Goal: Check status: Check status

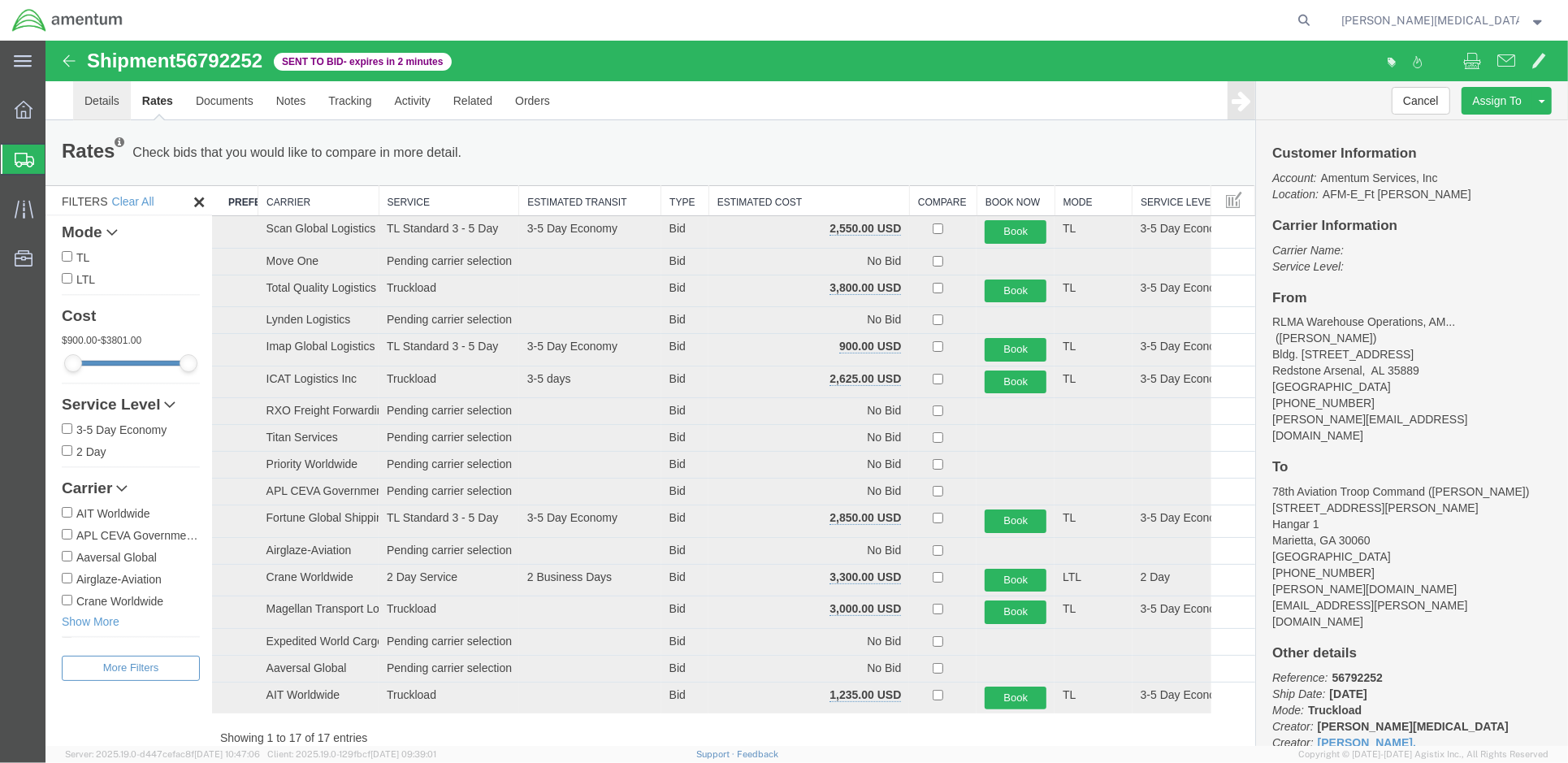
click at [102, 108] on link "Details" at bounding box center [101, 100] width 58 height 39
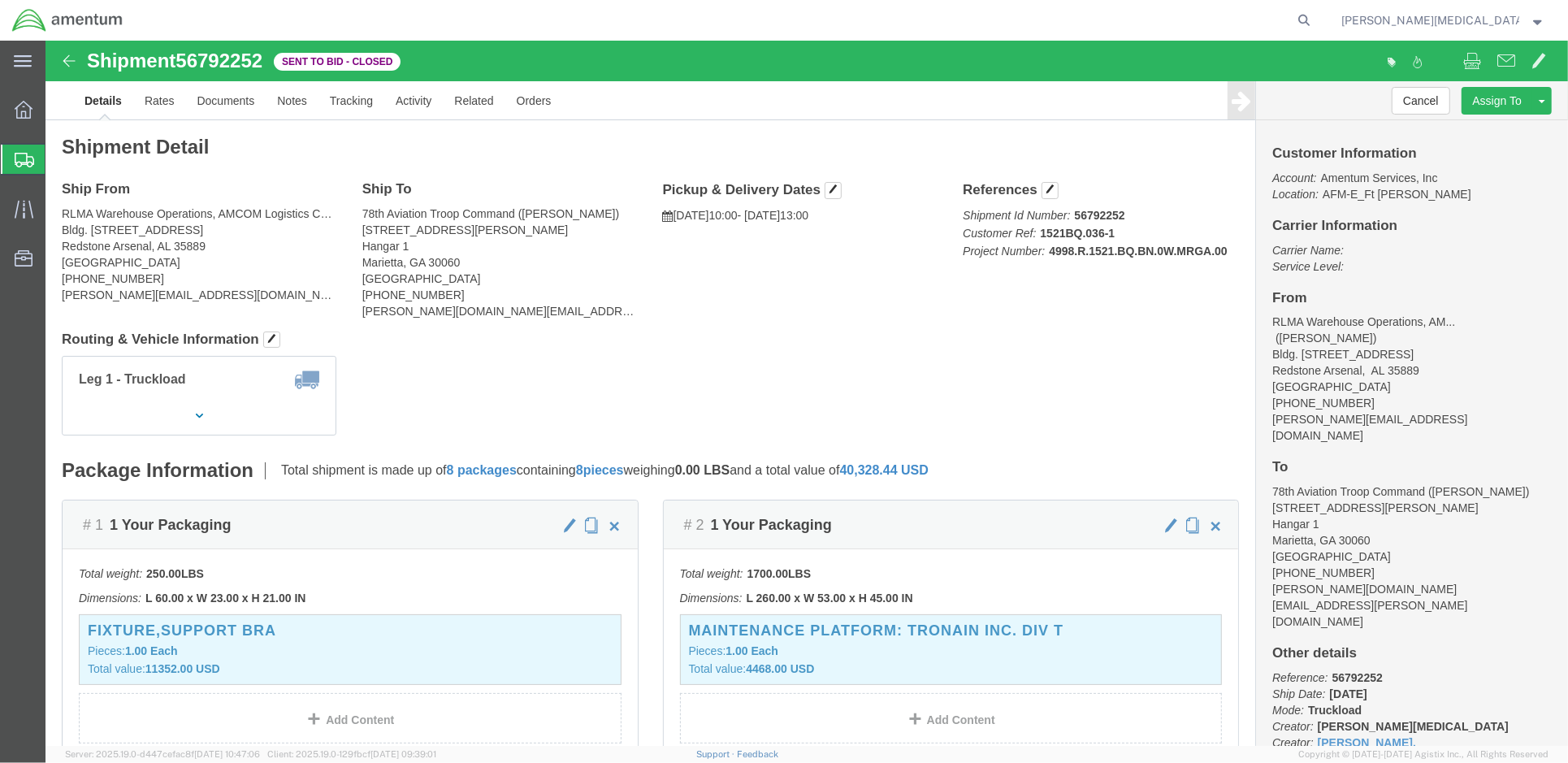
drag, startPoint x: 410, startPoint y: 332, endPoint x: 571, endPoint y: 213, distance: 200.2
click address "78th Aviation Troop Command (Douglas M. Berg) 1000 Hasley Ave Hangar 1 Marietta…"
drag, startPoint x: 571, startPoint y: 213, endPoint x: 635, endPoint y: 328, distance: 131.6
click div "Leg 1 - Truckload Vehicle 1: Container Truck (53 Feet) Number of trucks: 1"
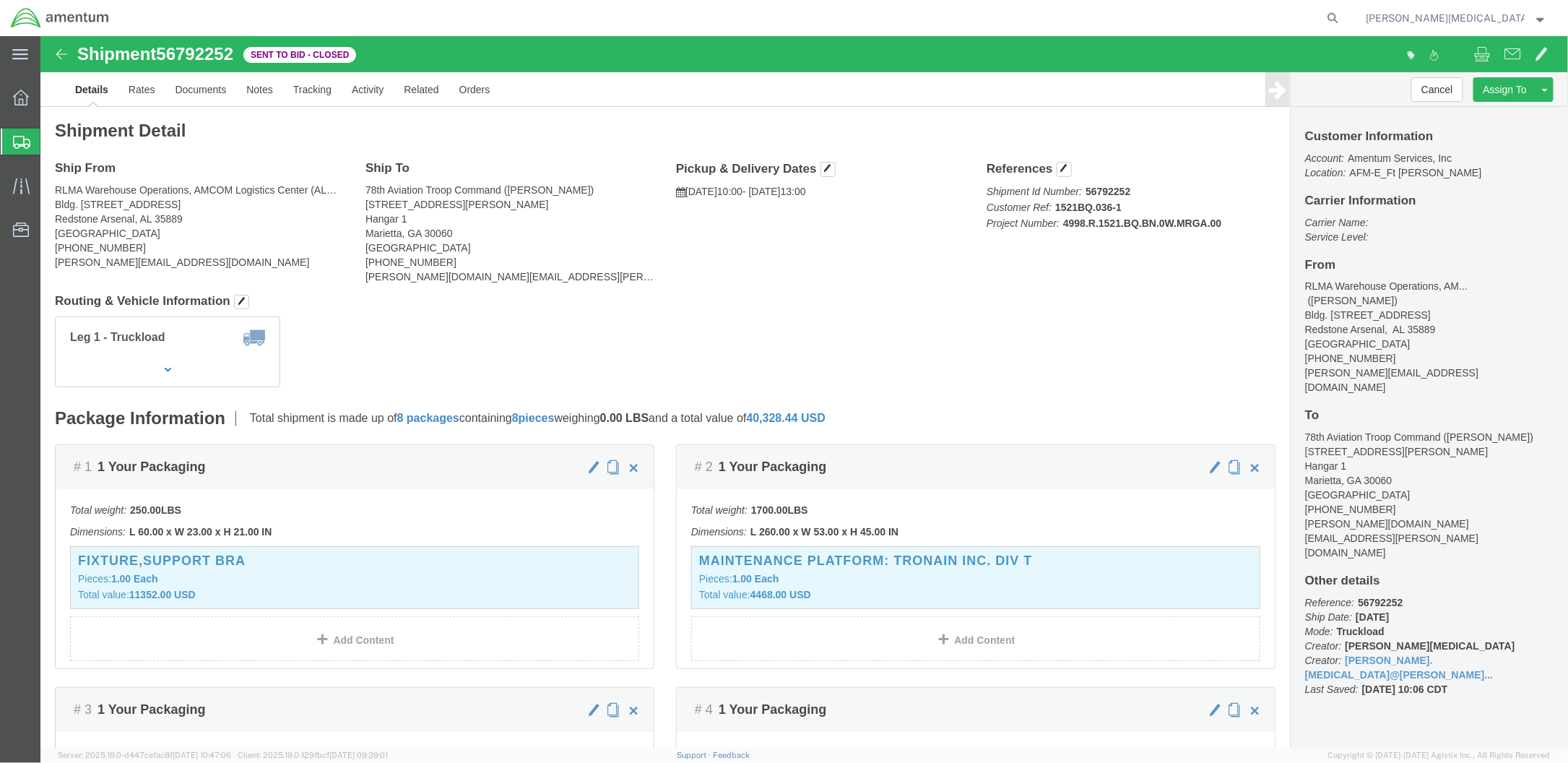
drag, startPoint x: 473, startPoint y: 270, endPoint x: 844, endPoint y: 300, distance: 372.2
click div "Leg 1 - Truckload Vehicle 1: Container Truck (53 Feet) Number of trucks: 1"
click link "Rates"
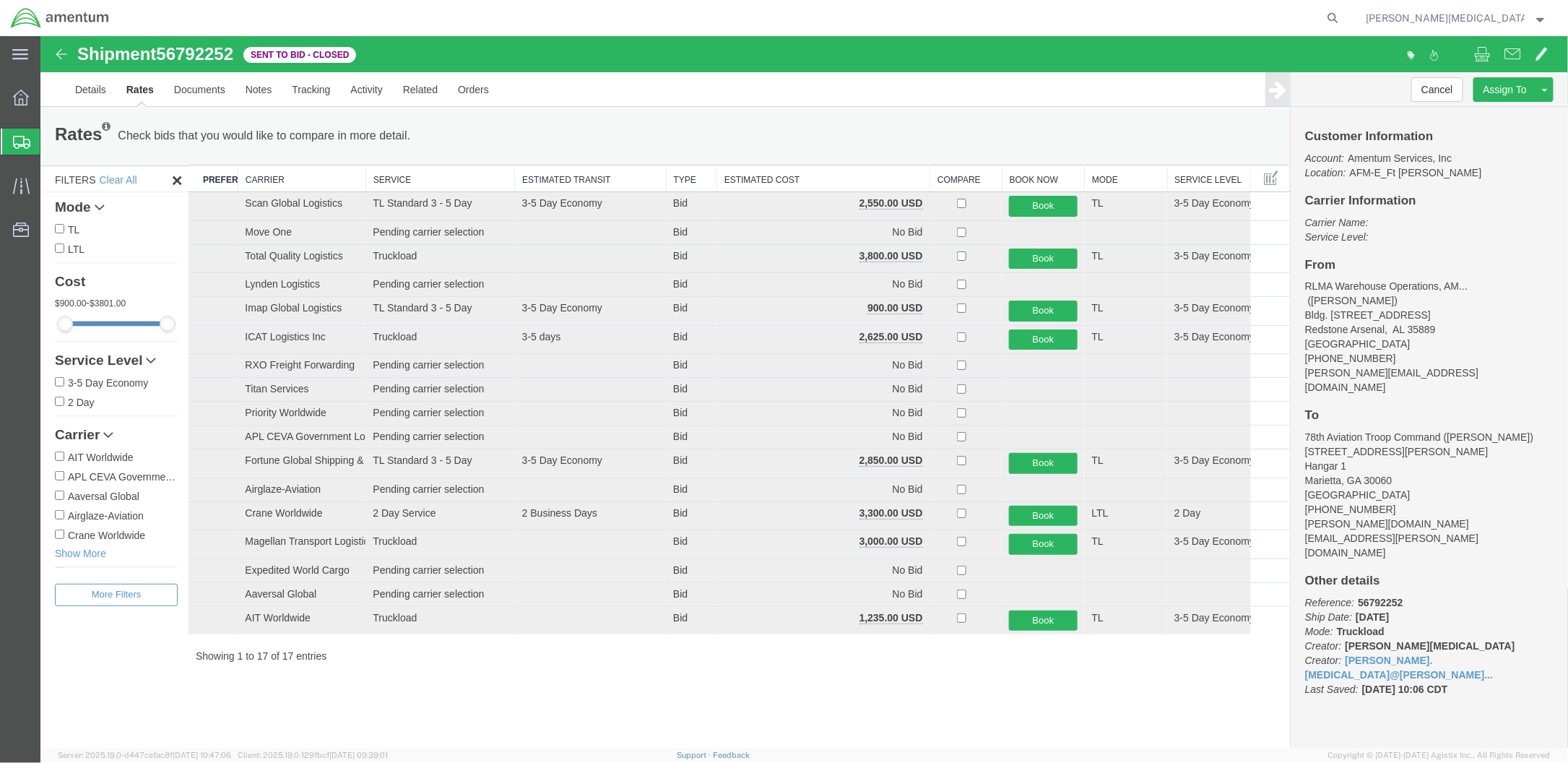
click at [745, 172] on th "Estimated Cost" at bounding box center [822, 178] width 213 height 27
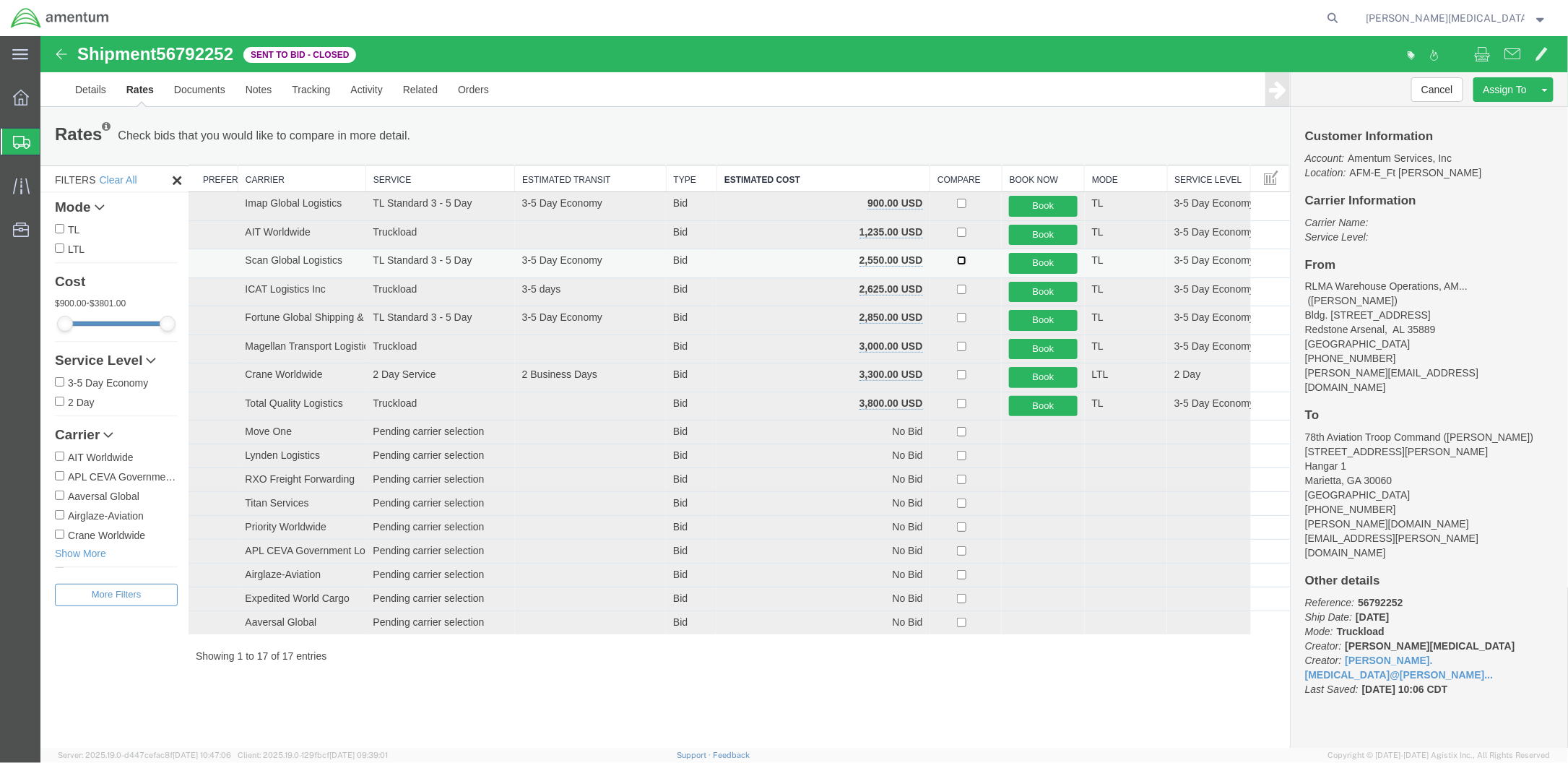
click at [956, 256] on input "checkbox" at bounding box center [960, 259] width 9 height 9
checkbox input "true"
click at [260, 85] on link "Notes" at bounding box center [258, 89] width 47 height 35
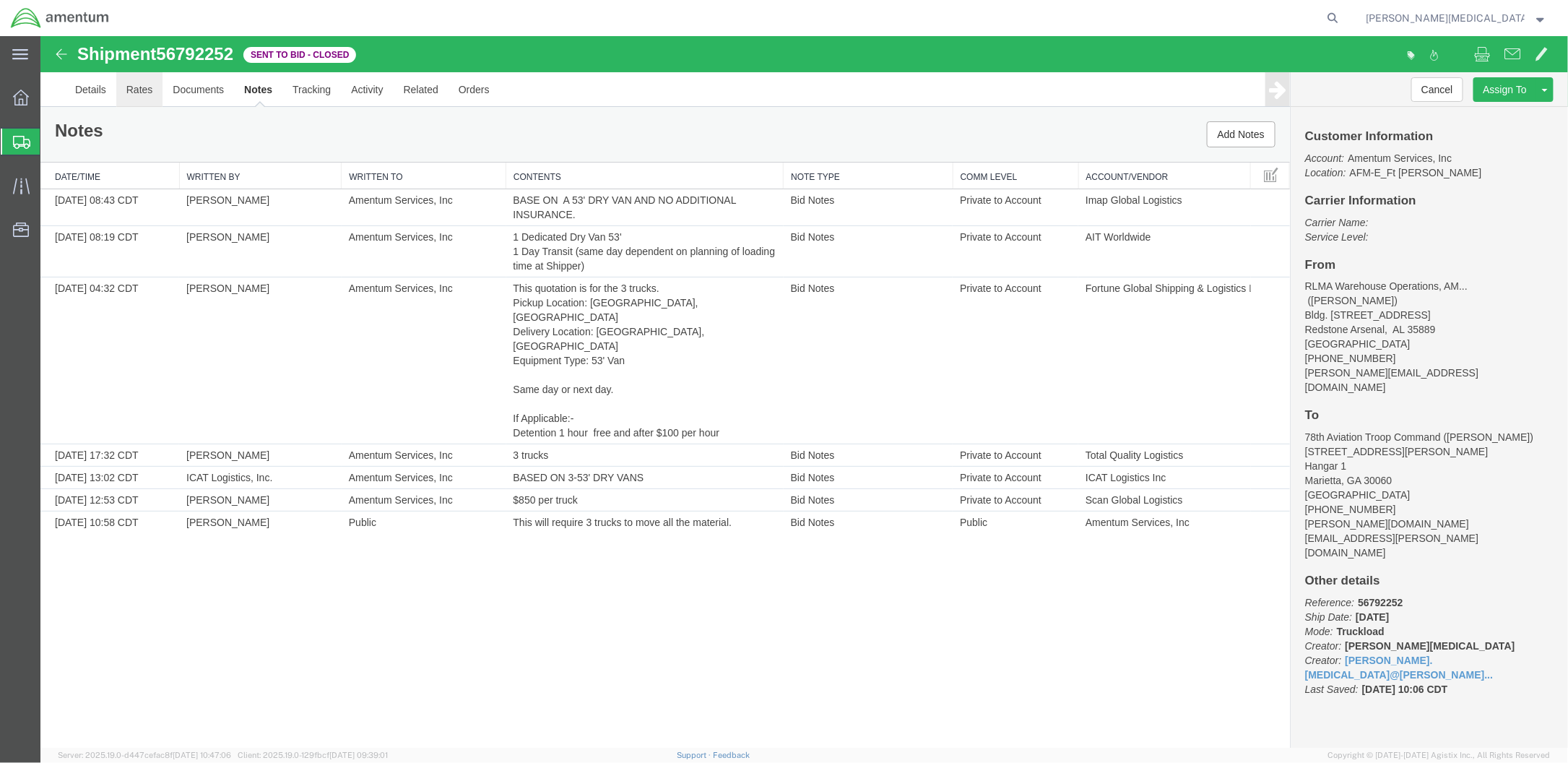
click at [136, 94] on link "Rates" at bounding box center [139, 89] width 47 height 35
click at [87, 92] on div at bounding box center [804, 391] width 1527 height 711
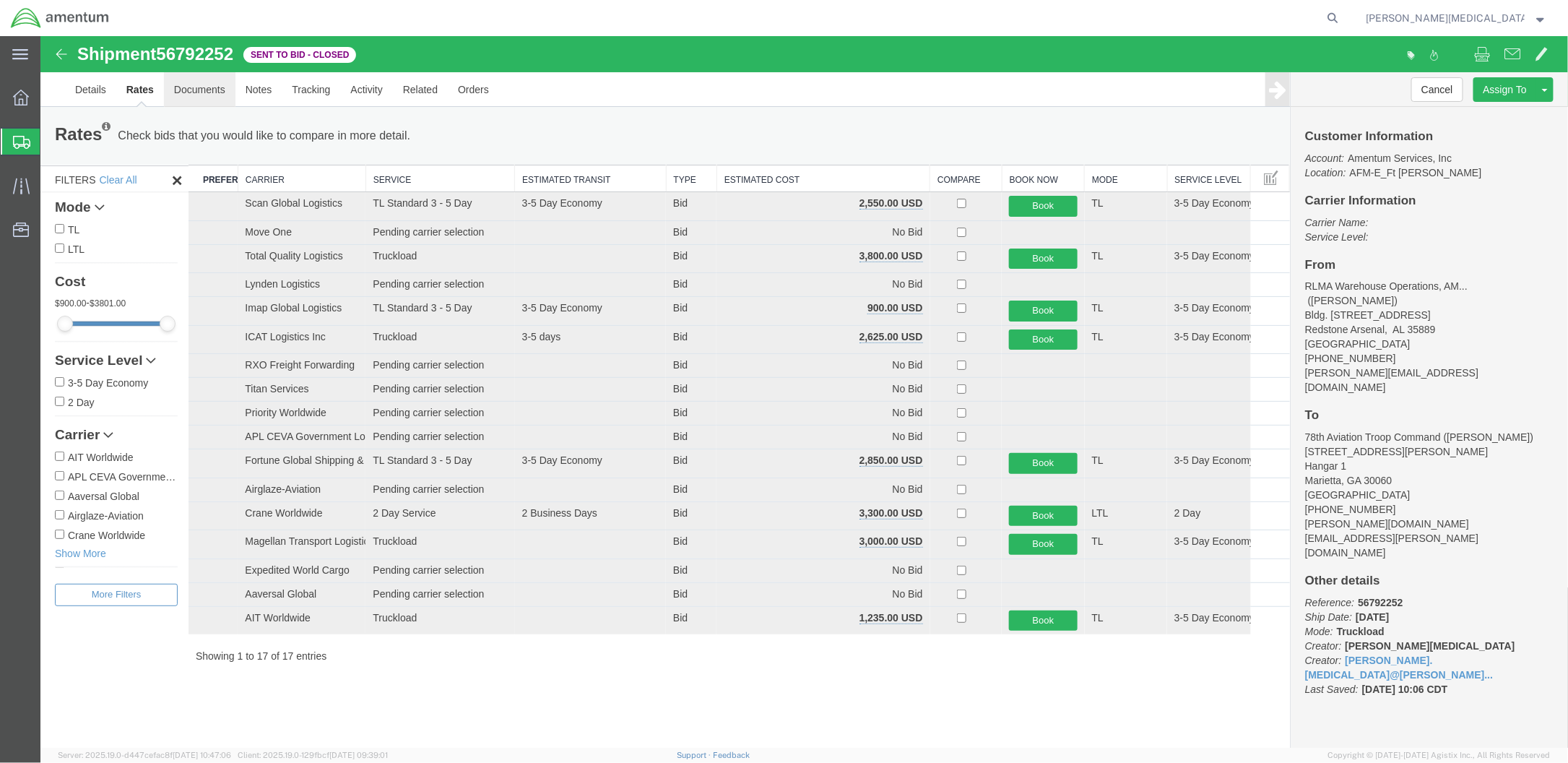
click at [201, 91] on link "Documents" at bounding box center [199, 89] width 72 height 35
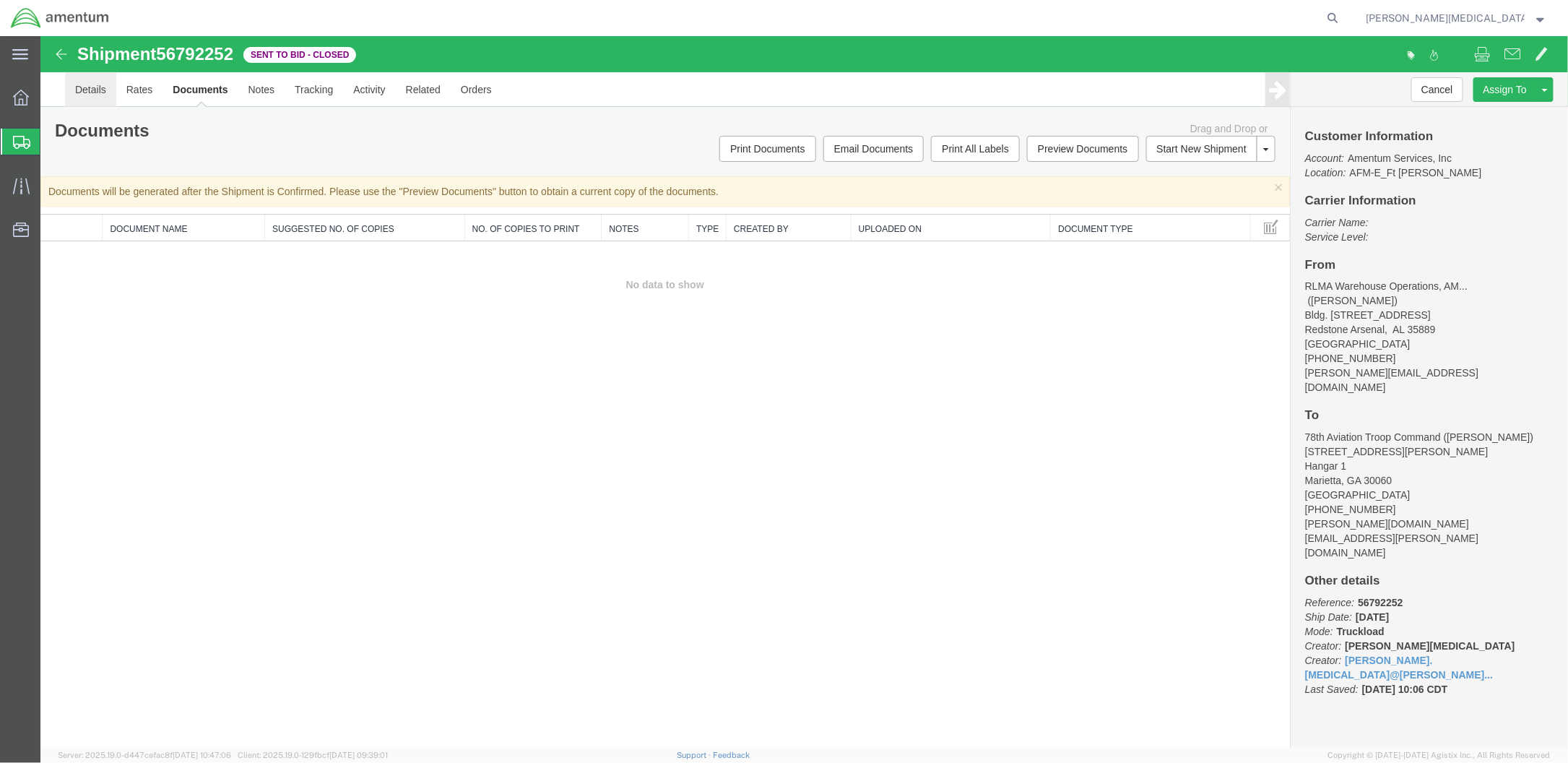
click at [95, 85] on link "Details" at bounding box center [90, 89] width 52 height 35
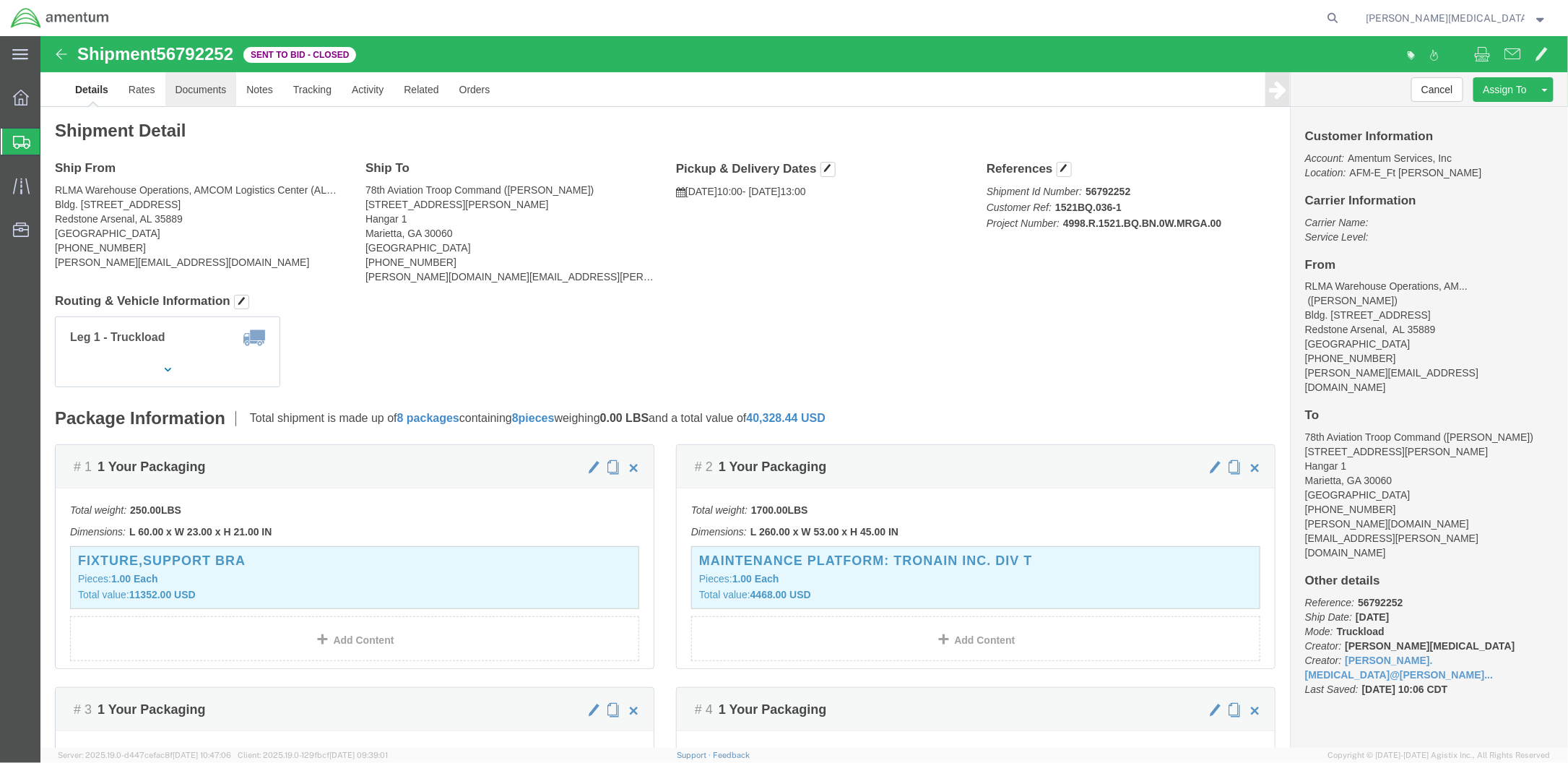
click link "Documents"
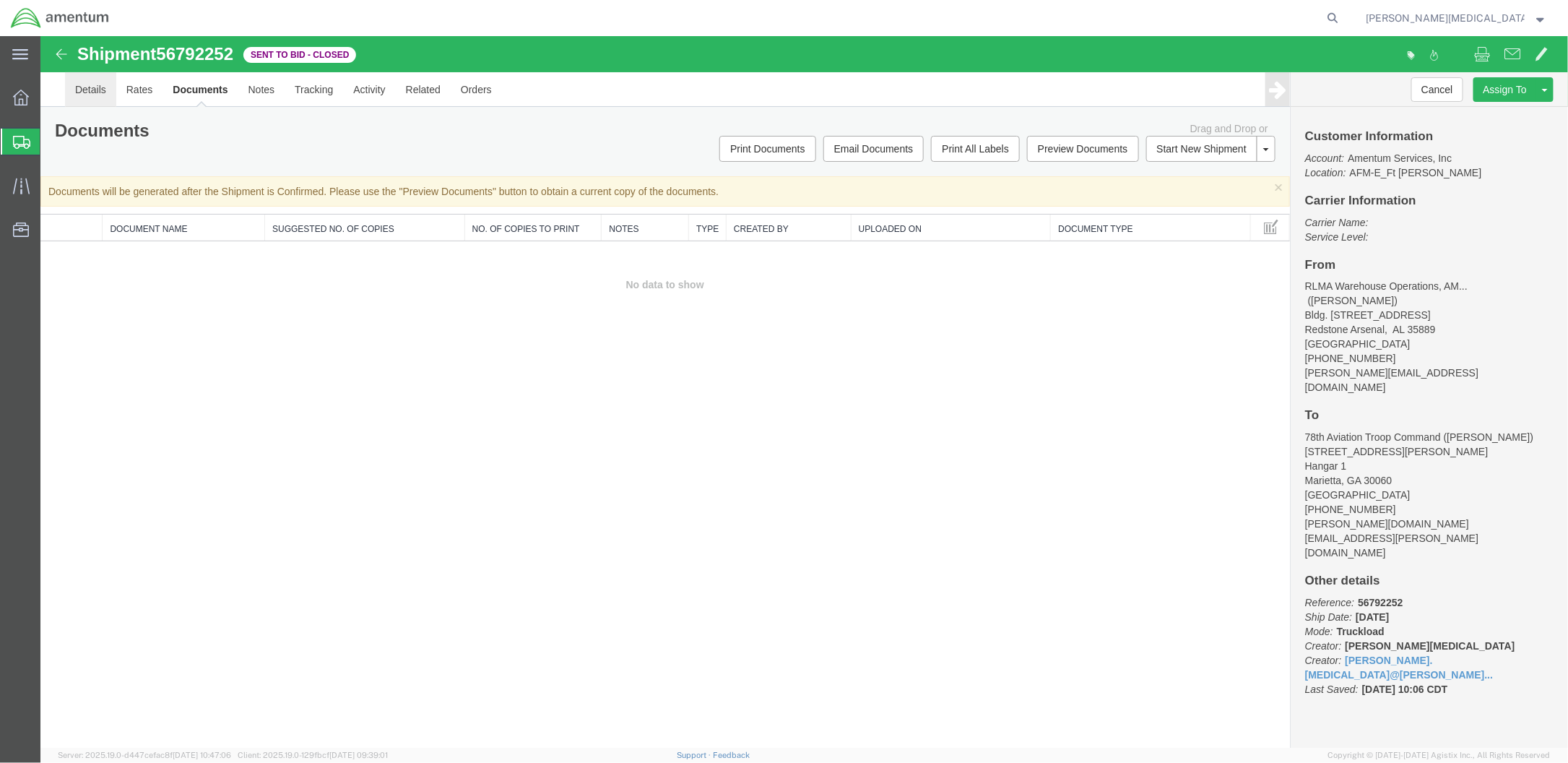
click at [101, 85] on link "Details" at bounding box center [90, 89] width 52 height 35
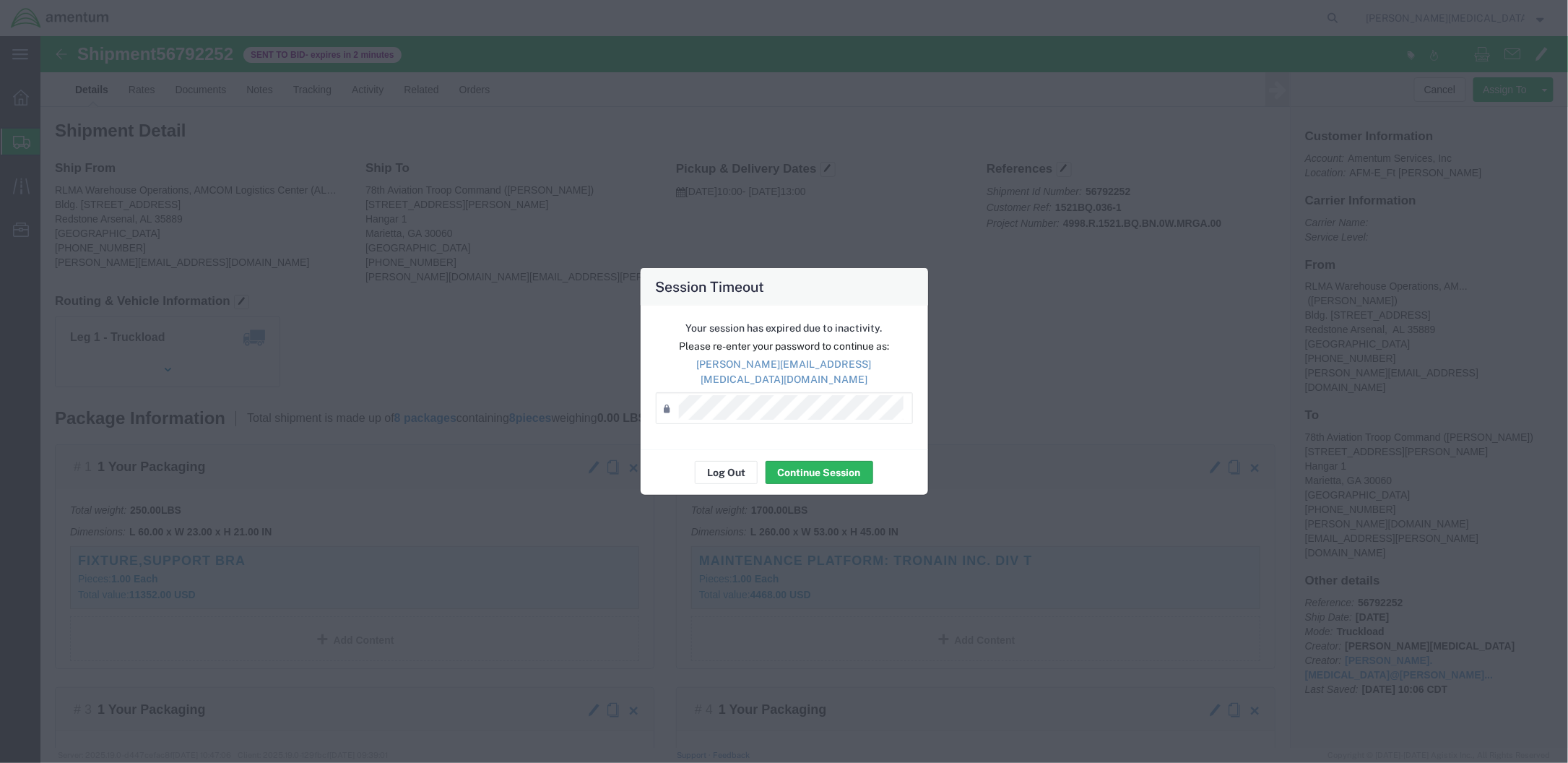
click at [1067, 354] on div "Session Timeout Your session has expired due to inactivity. Please re-enter you…" at bounding box center [784, 381] width 1568 height 763
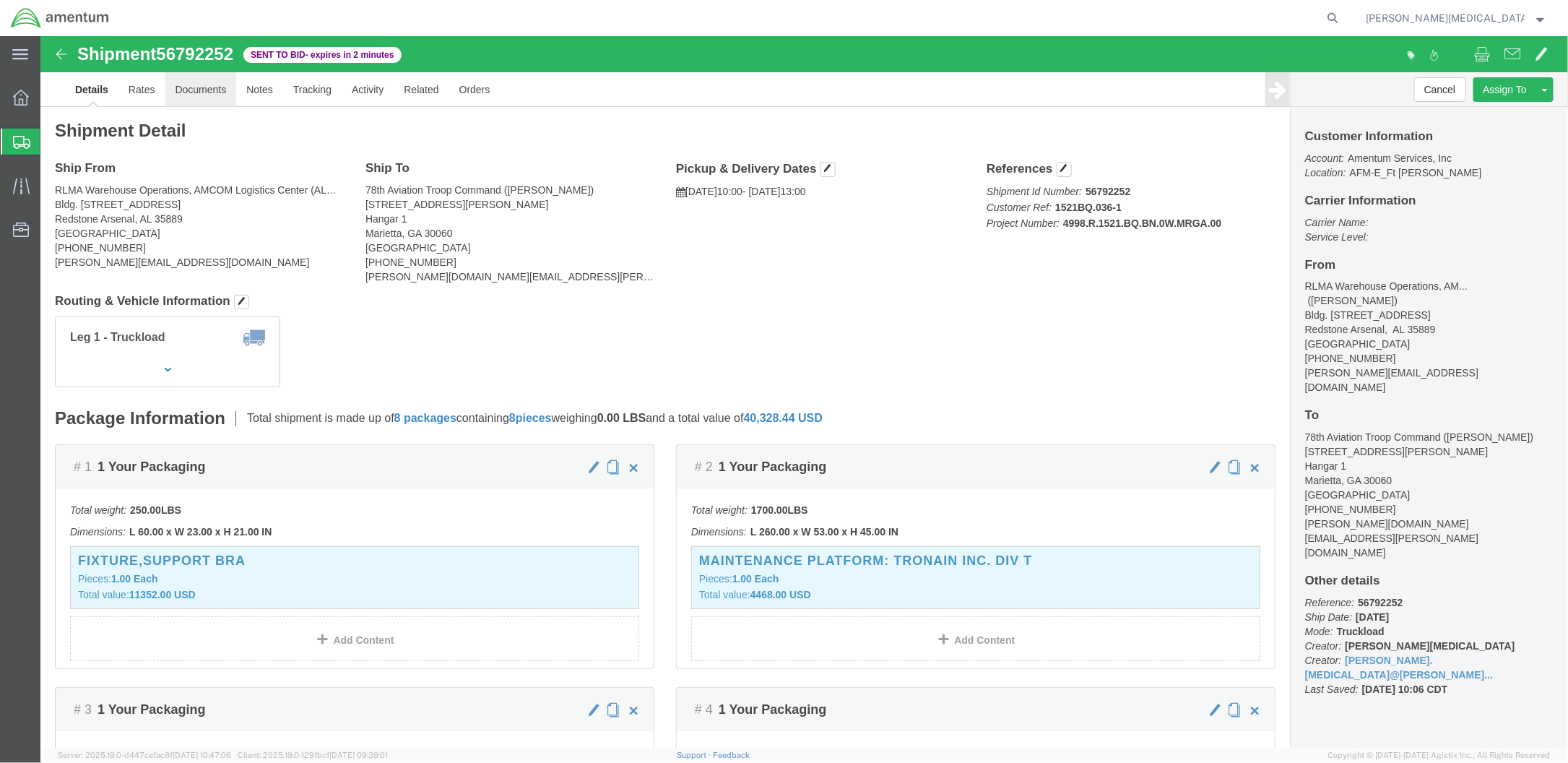
click link "Documents"
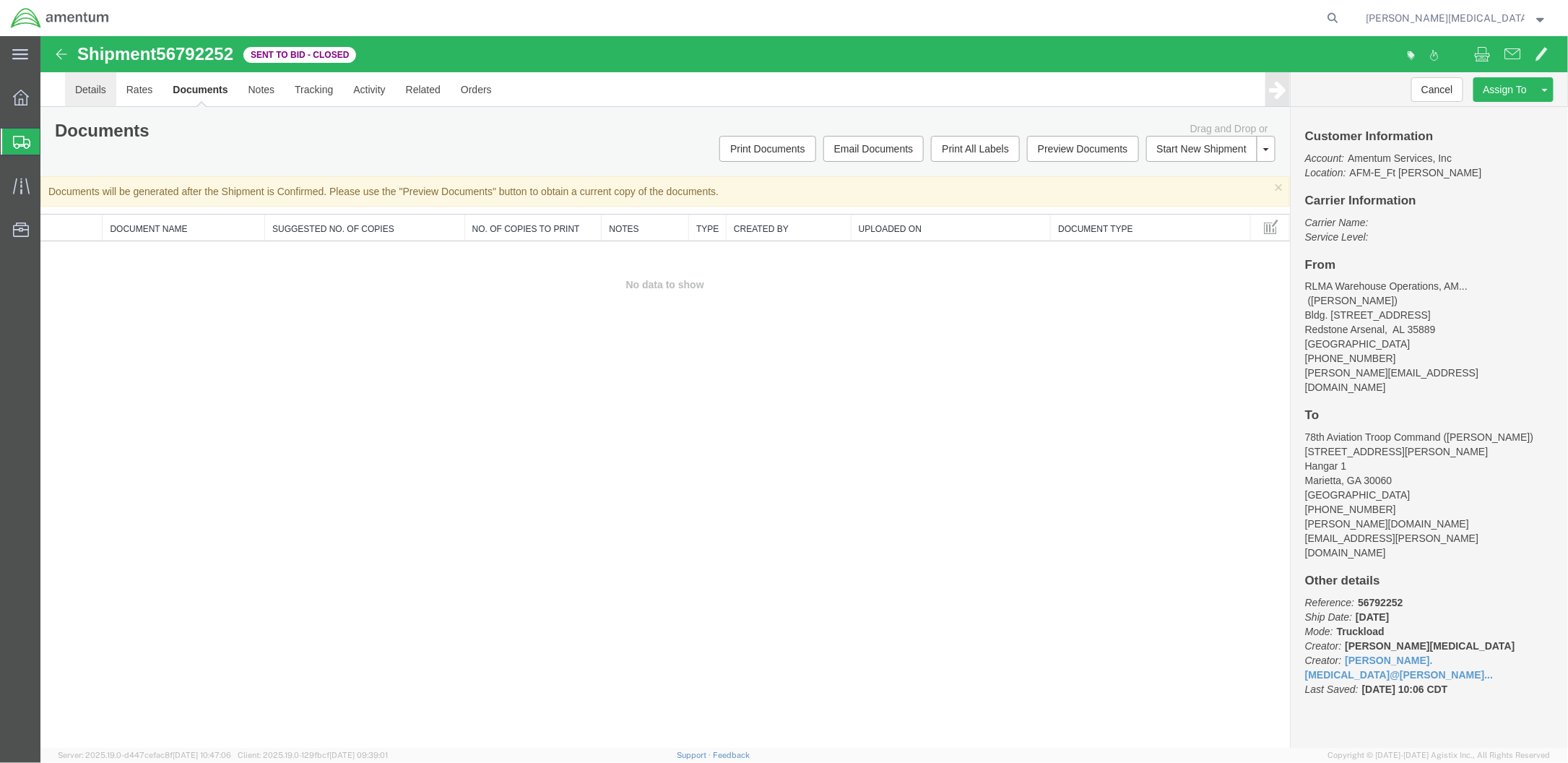
click at [72, 91] on link "Details" at bounding box center [90, 89] width 52 height 35
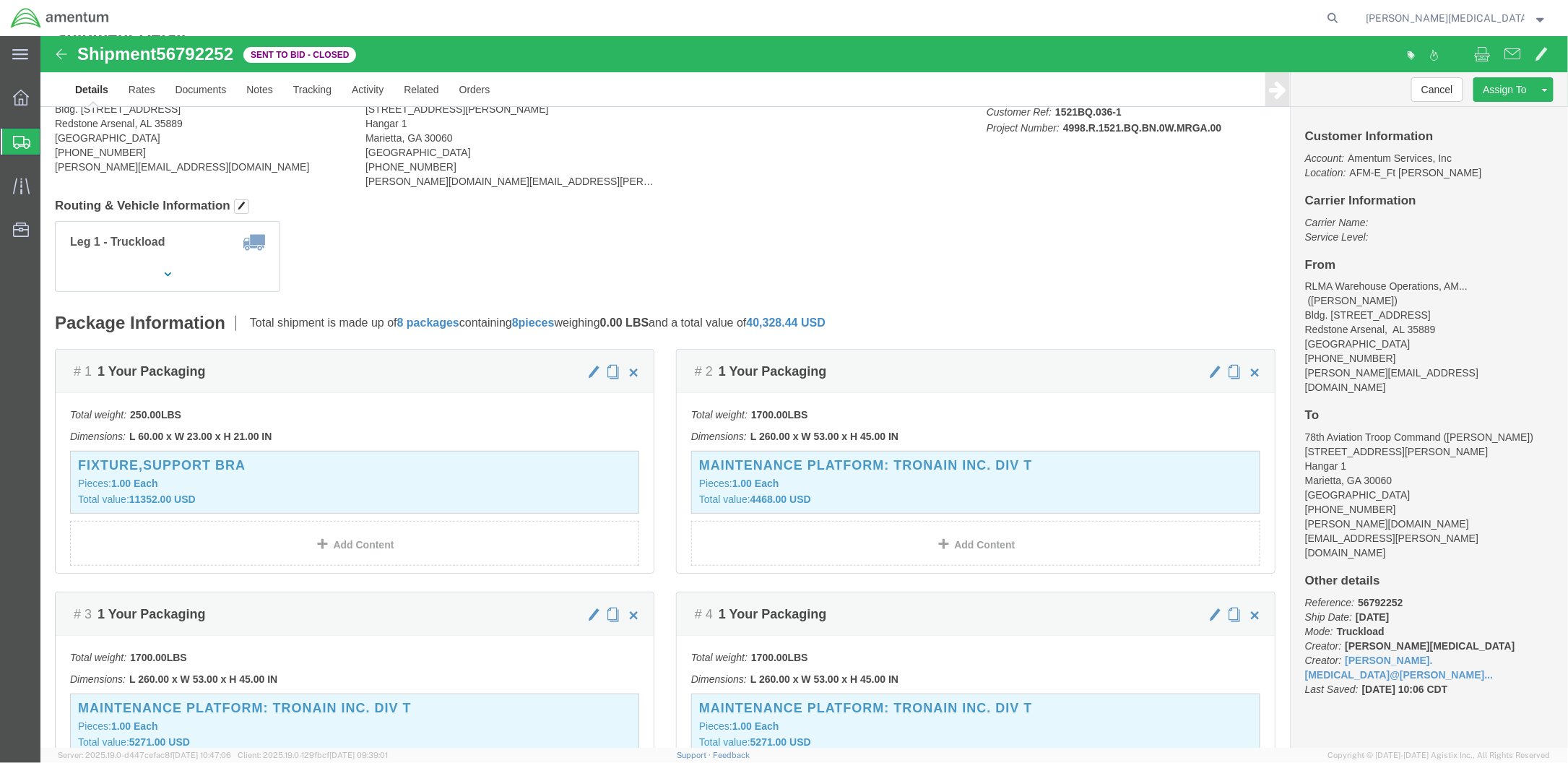
scroll to position [68, 0]
